Goal: Check status: Check status

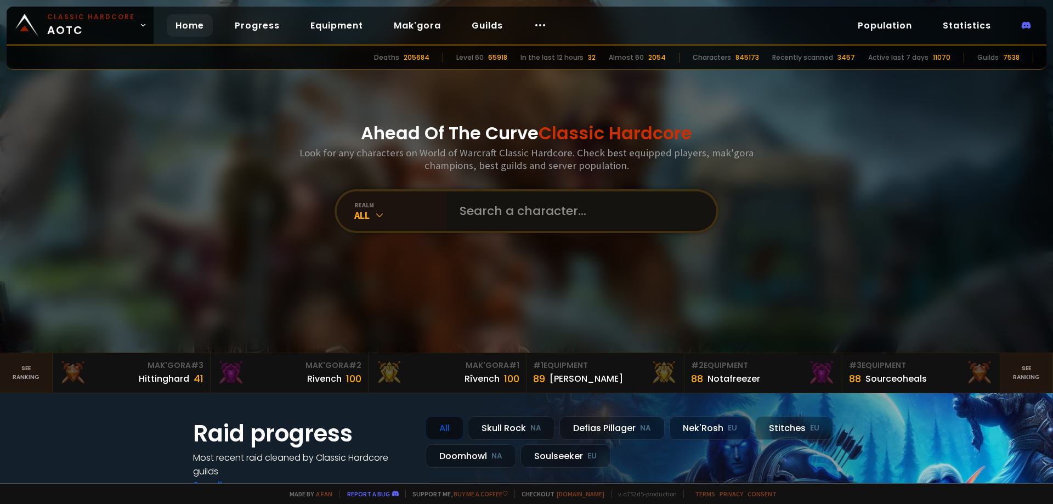
click at [516, 224] on input "text" at bounding box center [578, 210] width 250 height 39
type input "dueler"
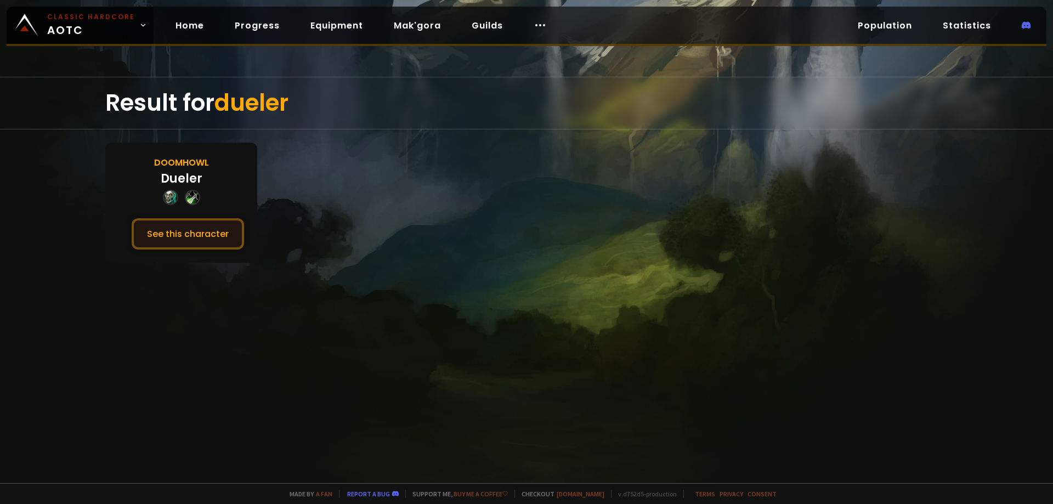
click at [166, 231] on button "See this character" at bounding box center [188, 233] width 112 height 31
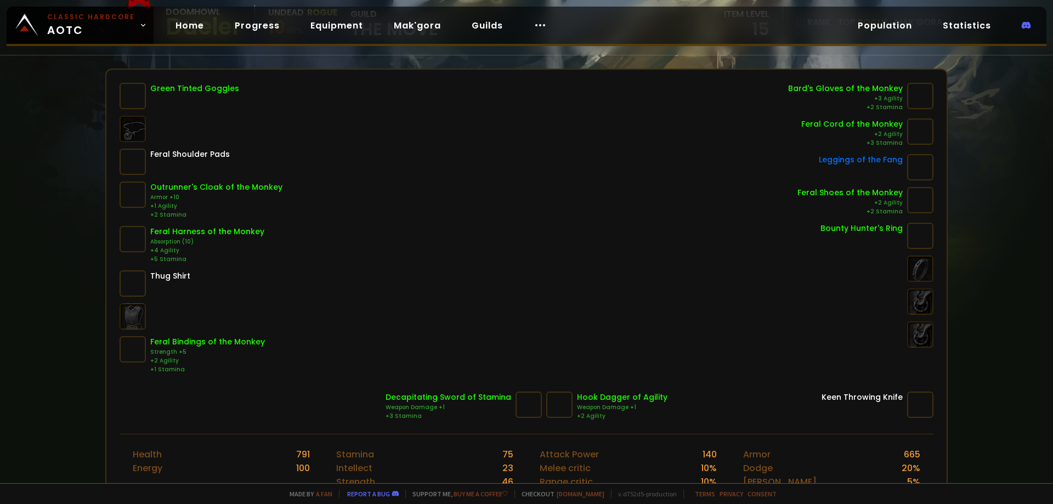
scroll to position [165, 0]
